Goal: Task Accomplishment & Management: Use online tool/utility

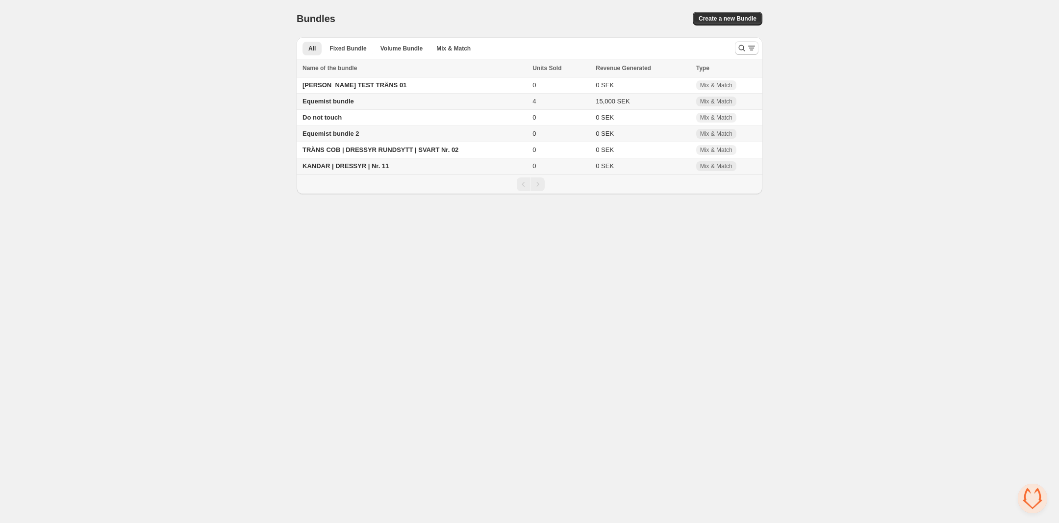
click at [338, 101] on span "Equemist bundle" at bounding box center [327, 101] width 51 height 7
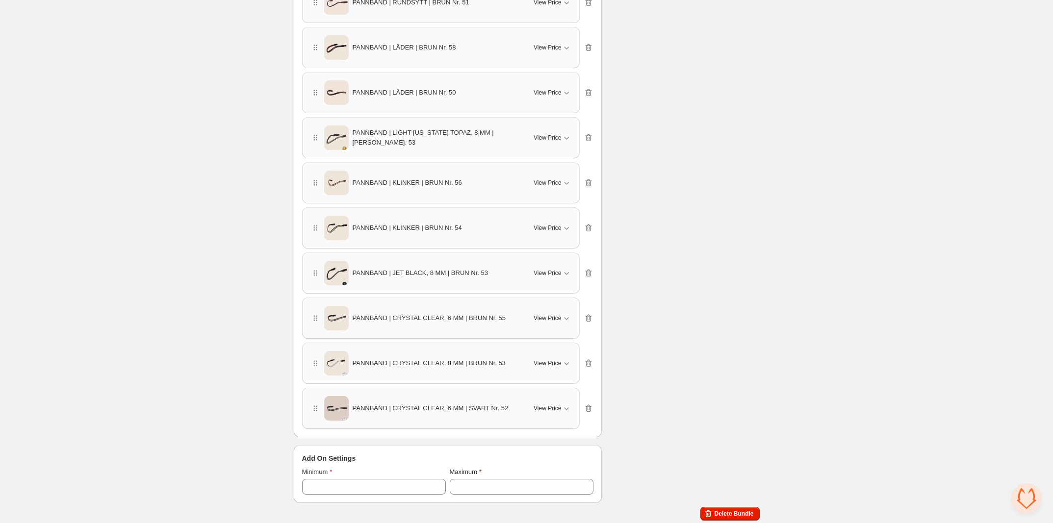
scroll to position [1006, 0]
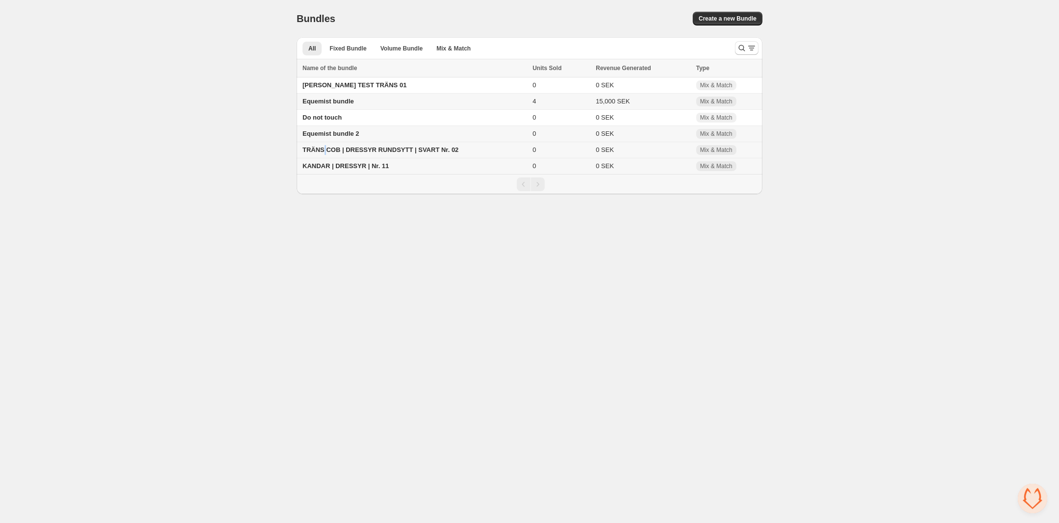
click at [324, 153] on span "TRÄNS COB | DRESSYR RUNDSYTT | SVART Nr. 02" at bounding box center [380, 149] width 156 height 7
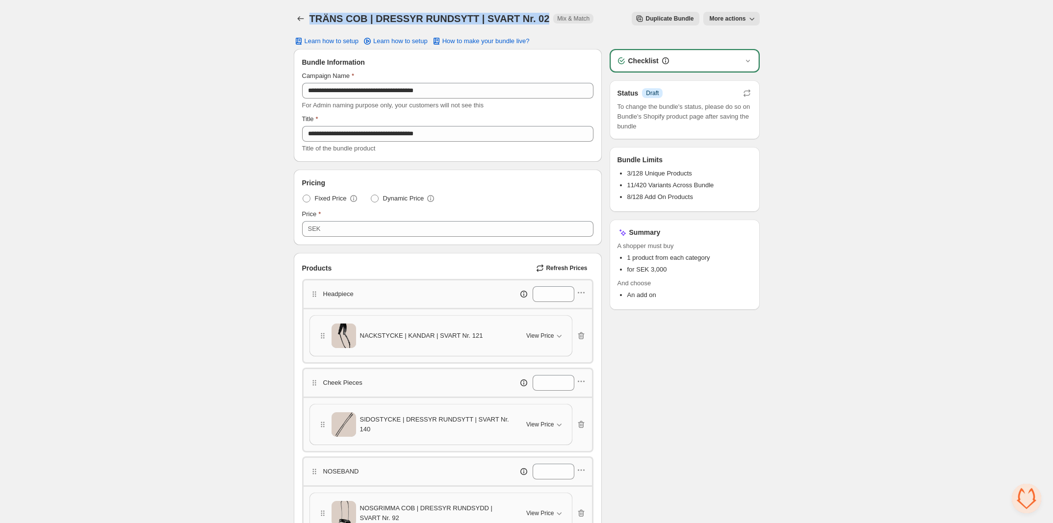
drag, startPoint x: 309, startPoint y: 23, endPoint x: 536, endPoint y: 20, distance: 226.5
click at [536, 20] on h1 "TRÄNS COB | DRESSYR RUNDSYTT | SVART Nr. 02" at bounding box center [429, 19] width 240 height 12
copy h1 "TRÄNS COB | DRESSYR RUNDSYTT | SVART Nr. 02"
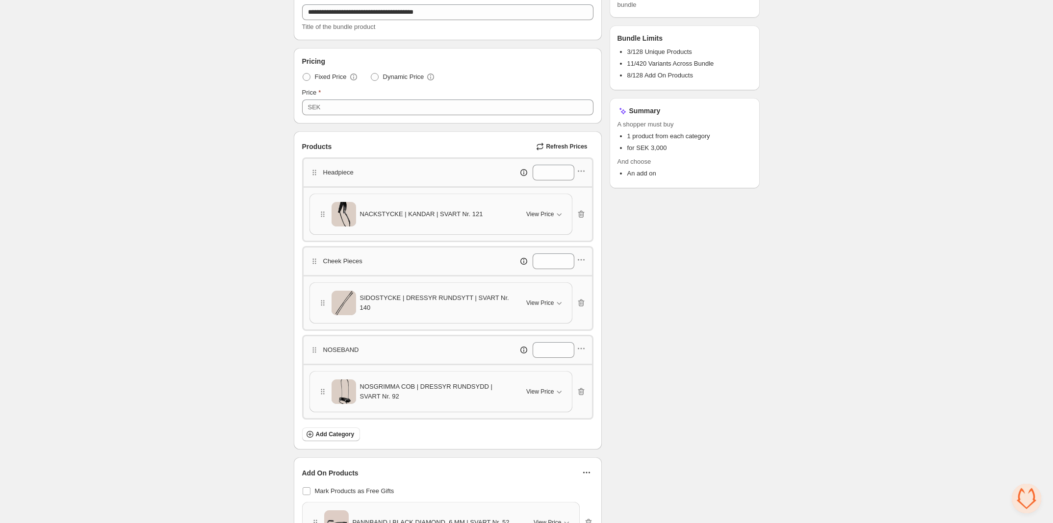
scroll to position [184, 0]
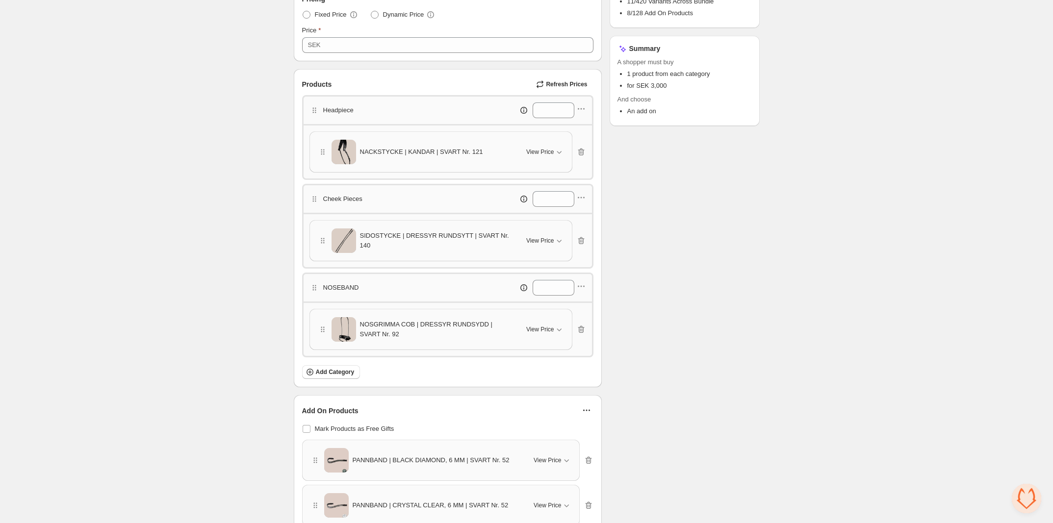
click at [394, 242] on span "SIDOSTYCKE | DRESSYR RUNDSYTT | SVART Nr. 140" at bounding box center [437, 241] width 155 height 20
click at [559, 245] on icon "button" at bounding box center [559, 241] width 10 height 10
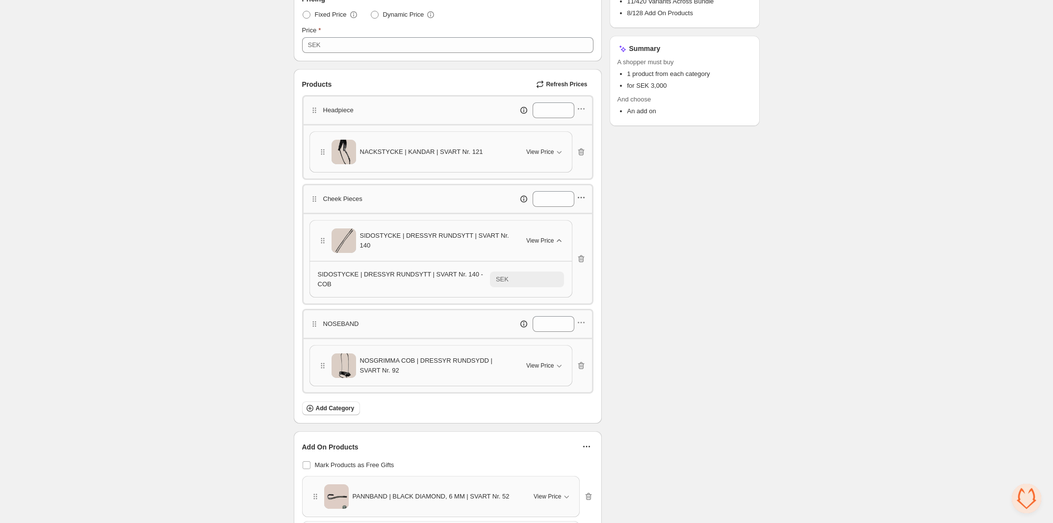
click at [583, 199] on icon "button" at bounding box center [583, 197] width 1 height 1
click at [584, 234] on span "Edit products" at bounding box center [586, 234] width 53 height 10
drag, startPoint x: 317, startPoint y: 277, endPoint x: 327, endPoint y: 275, distance: 10.6
click at [318, 277] on div "SIDOSTYCKE | DRESSYR RUNDSYTT | SVART Nr. 140 - COB SEK ****" at bounding box center [441, 279] width 262 height 36
click at [328, 280] on span "SIDOSTYCKE | DRESSYR RUNDSYTT | SVART Nr. 140 - COB" at bounding box center [400, 279] width 165 height 17
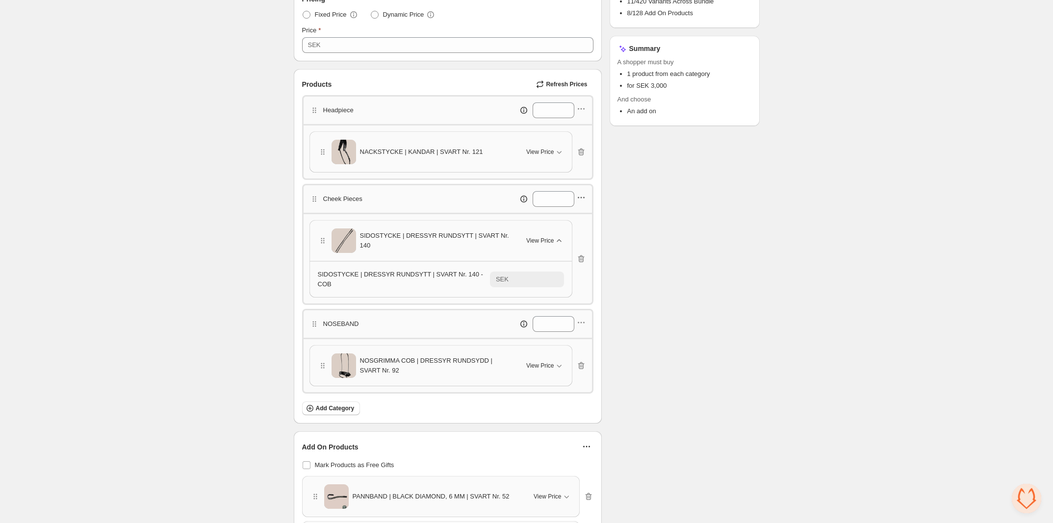
click at [579, 200] on icon "button" at bounding box center [581, 198] width 10 height 10
click at [565, 232] on span "Edit products" at bounding box center [586, 234] width 53 height 10
